Goal: Task Accomplishment & Management: Manage account settings

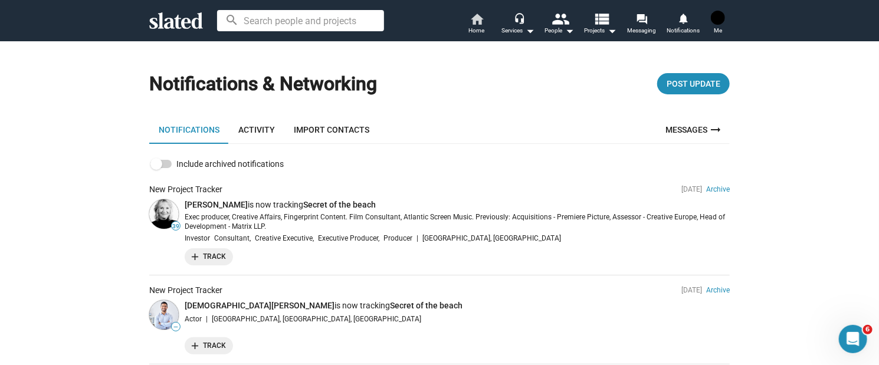
click at [475, 23] on mat-icon "home" at bounding box center [477, 19] width 14 height 14
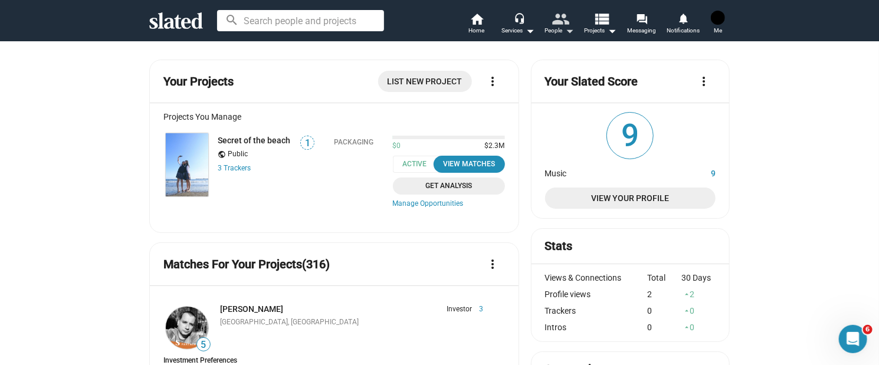
click at [573, 28] on mat-icon "arrow_drop_down" at bounding box center [569, 31] width 14 height 14
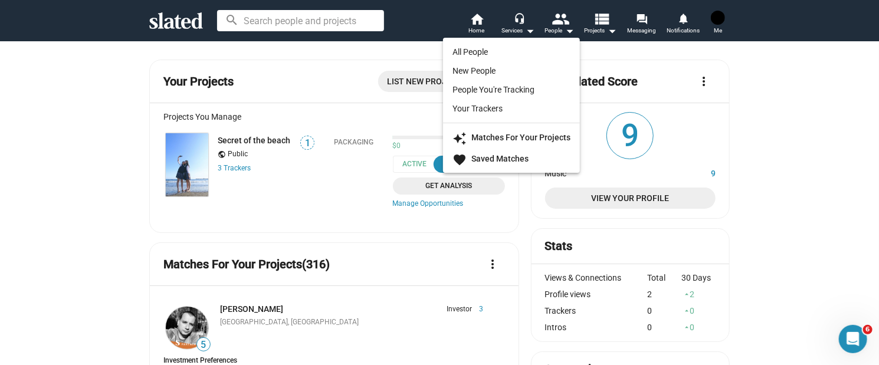
click at [573, 28] on div at bounding box center [439, 182] width 879 height 365
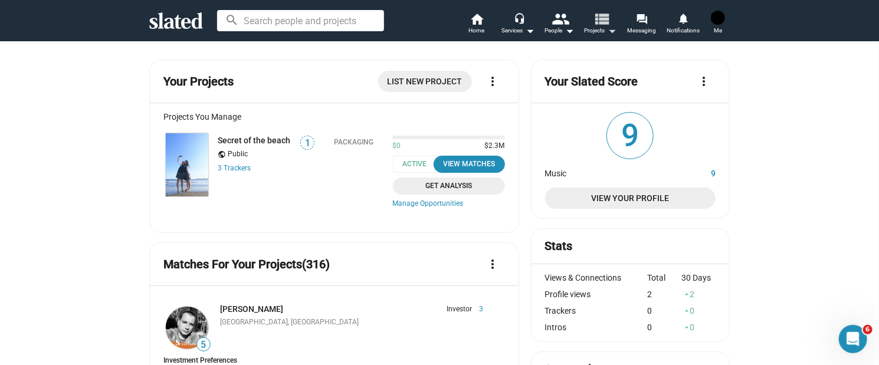
click at [592, 28] on span "Projects arrow_drop_down" at bounding box center [601, 31] width 32 height 14
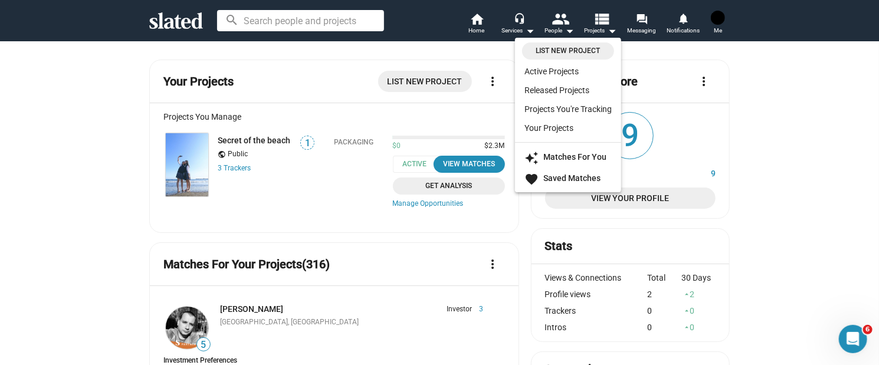
click at [649, 38] on div at bounding box center [439, 182] width 879 height 365
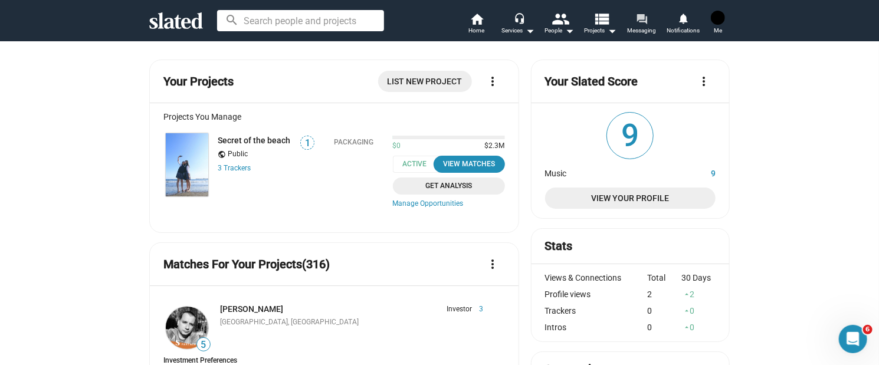
click at [651, 31] on span "Messaging" at bounding box center [642, 31] width 29 height 14
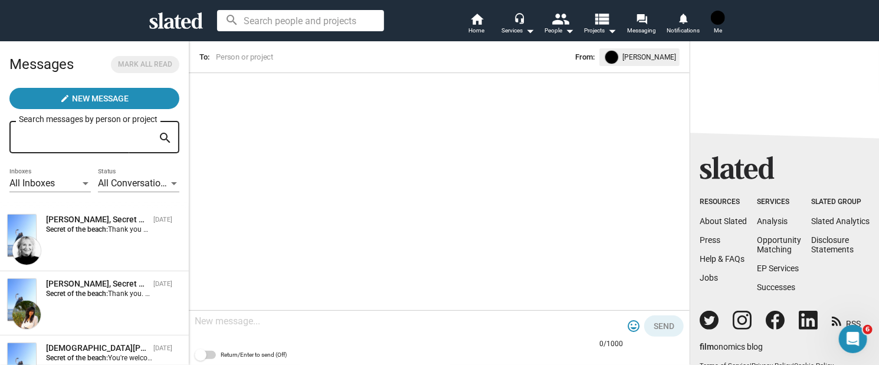
click at [716, 27] on span "Me" at bounding box center [718, 31] width 8 height 14
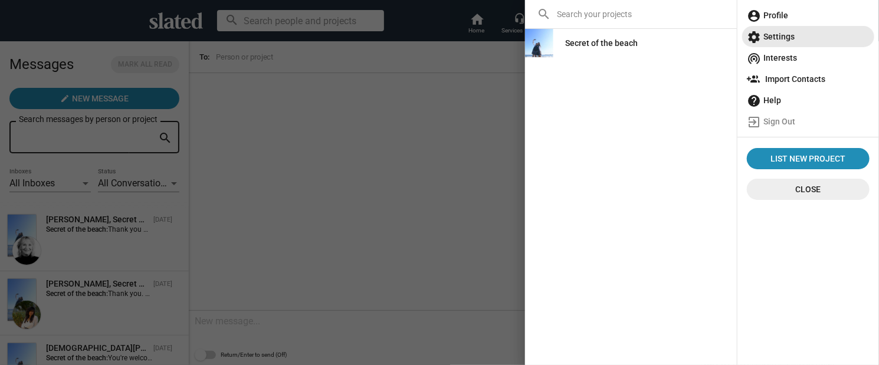
click at [798, 38] on span "settings Settings" at bounding box center [808, 36] width 123 height 21
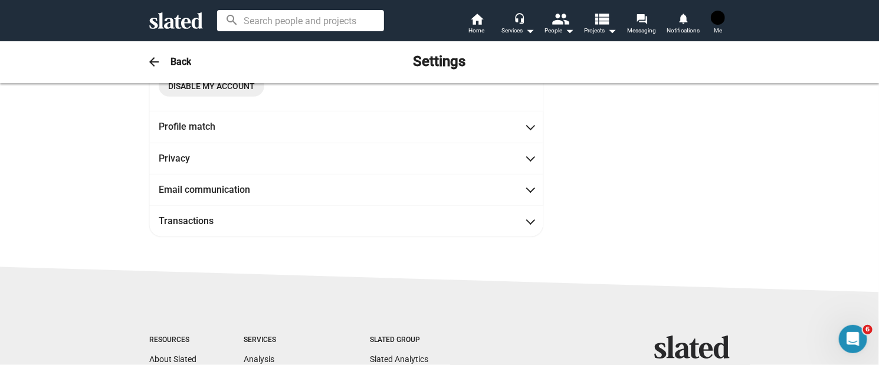
scroll to position [295, 0]
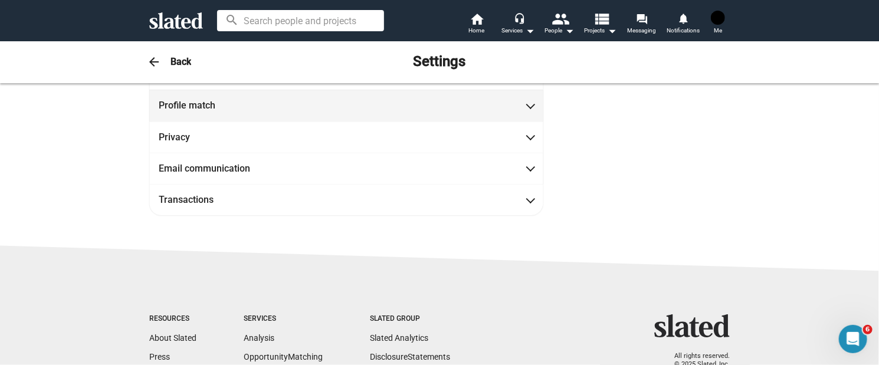
click at [512, 101] on span "Profile match" at bounding box center [346, 105] width 375 height 12
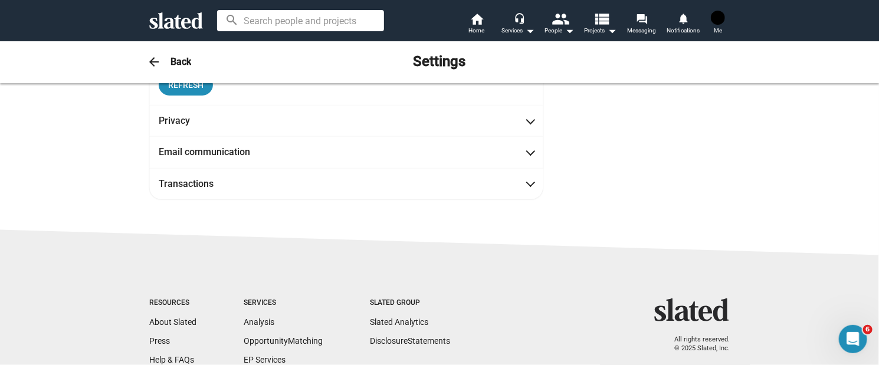
scroll to position [322, 0]
